Goal: Information Seeking & Learning: Learn about a topic

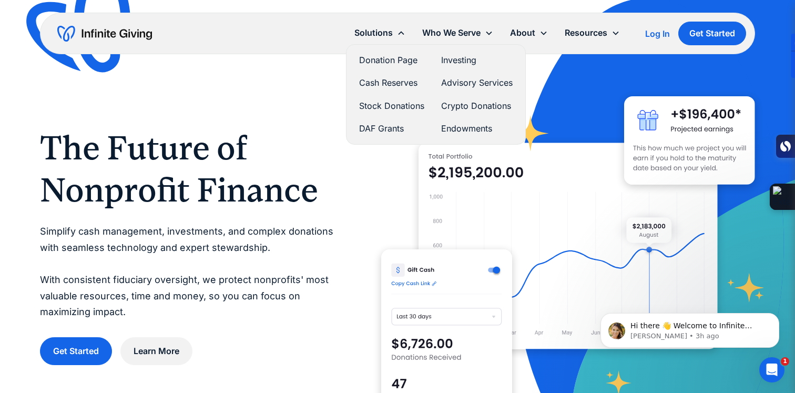
click at [374, 36] on div "Solutions" at bounding box center [373, 33] width 38 height 14
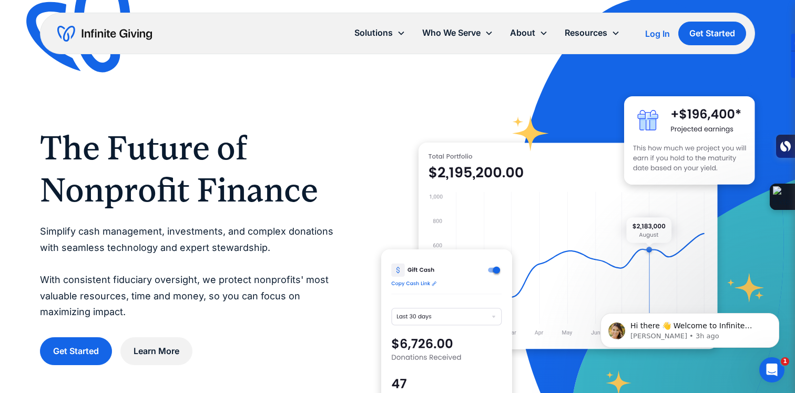
click at [374, 36] on div "Solutions" at bounding box center [373, 33] width 38 height 14
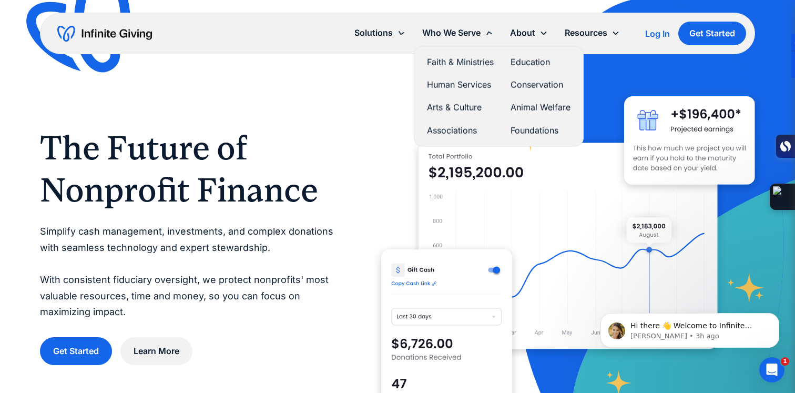
click at [448, 32] on div "Who We Serve" at bounding box center [451, 33] width 58 height 14
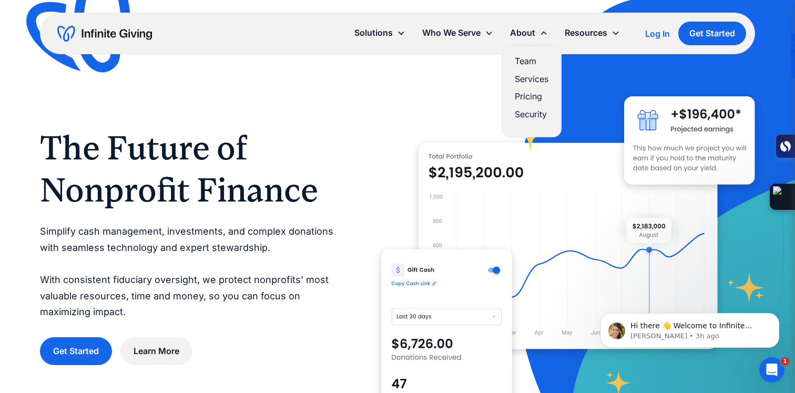
click at [528, 33] on div "About" at bounding box center [522, 33] width 25 height 14
click at [525, 79] on link "Services" at bounding box center [532, 78] width 34 height 14
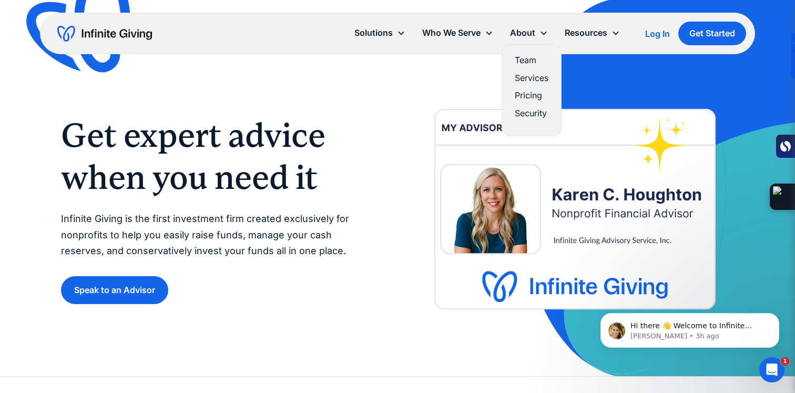
click at [524, 98] on link "Pricing" at bounding box center [532, 95] width 34 height 14
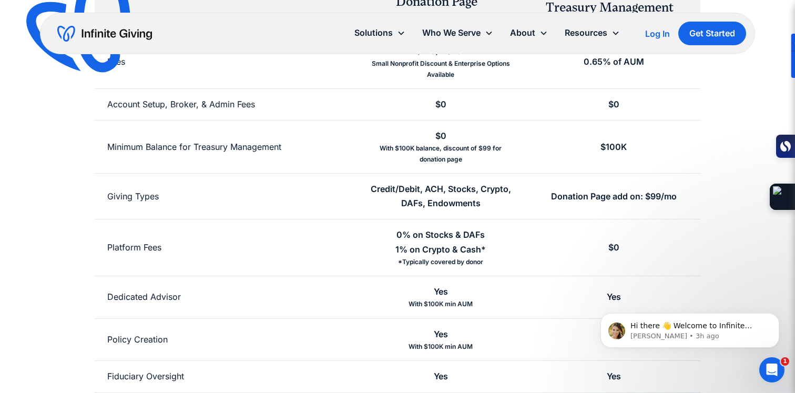
scroll to position [252, 0]
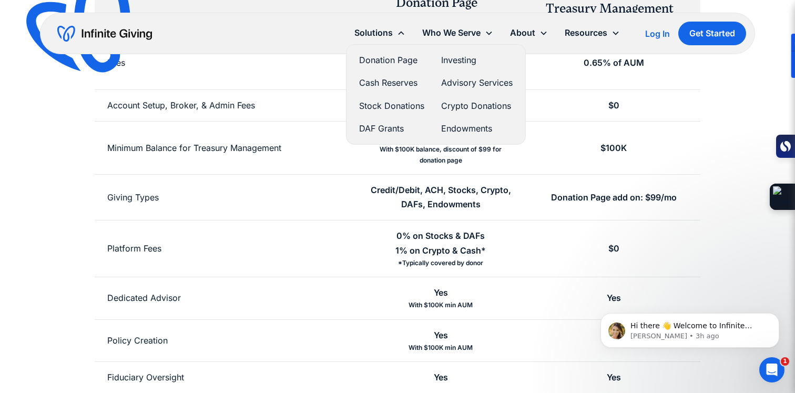
click at [377, 59] on link "Donation Page" at bounding box center [391, 60] width 65 height 14
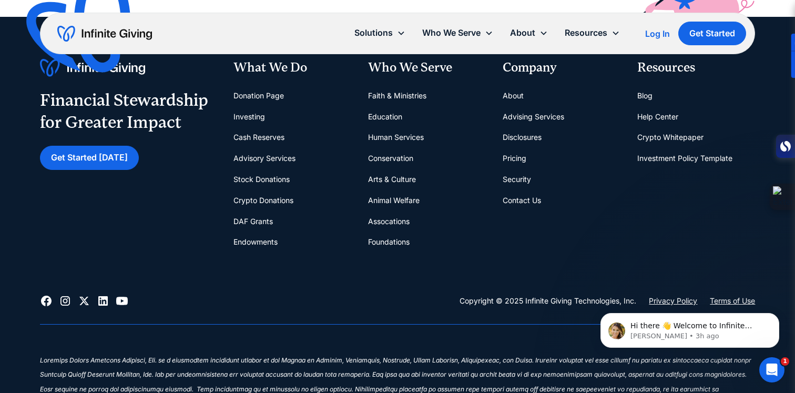
scroll to position [2362, 0]
